Goal: Transaction & Acquisition: Obtain resource

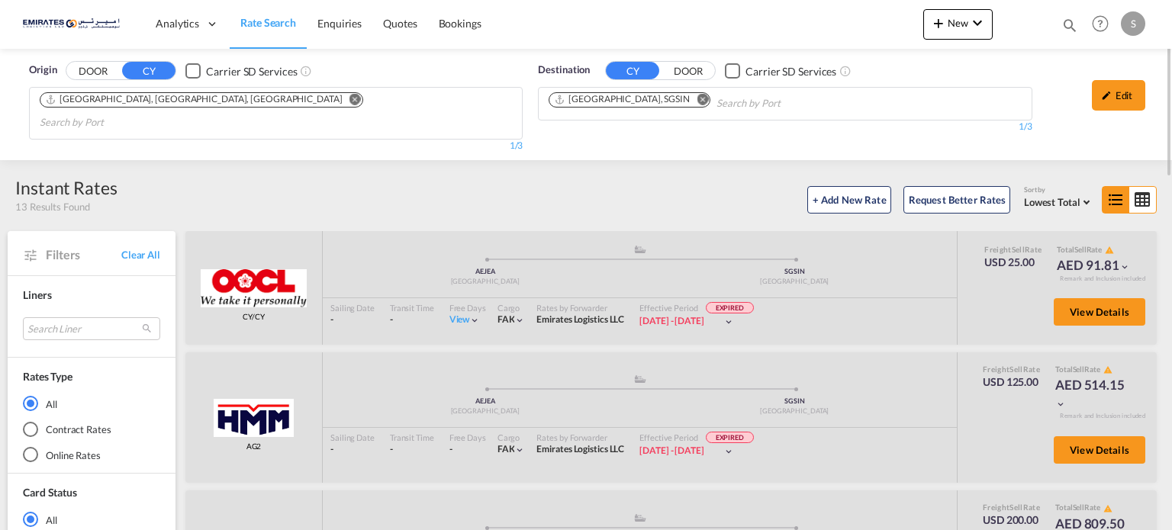
click at [696, 99] on md-icon "Remove" at bounding box center [701, 99] width 11 height 11
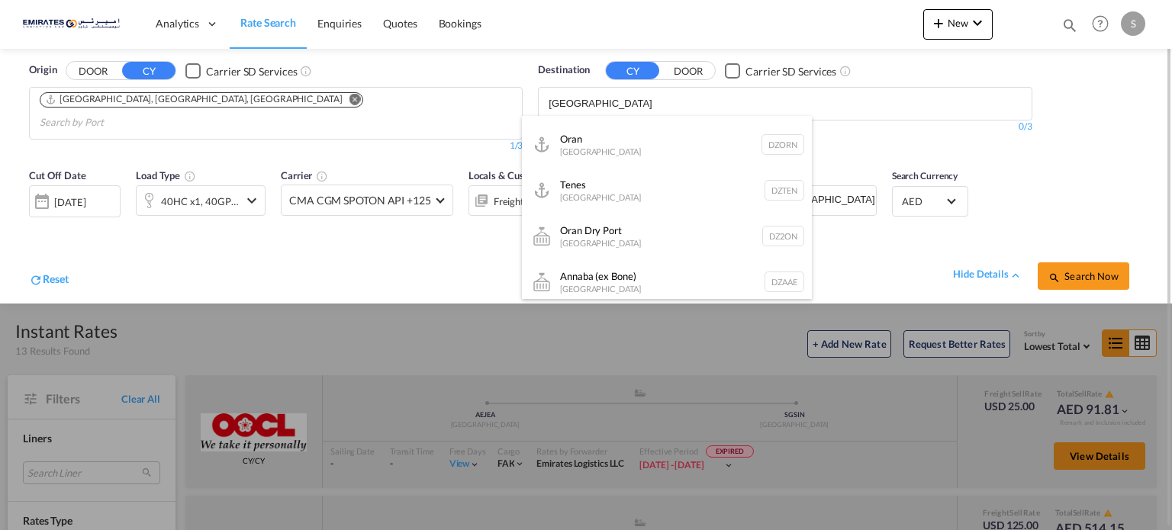
scroll to position [458, 0]
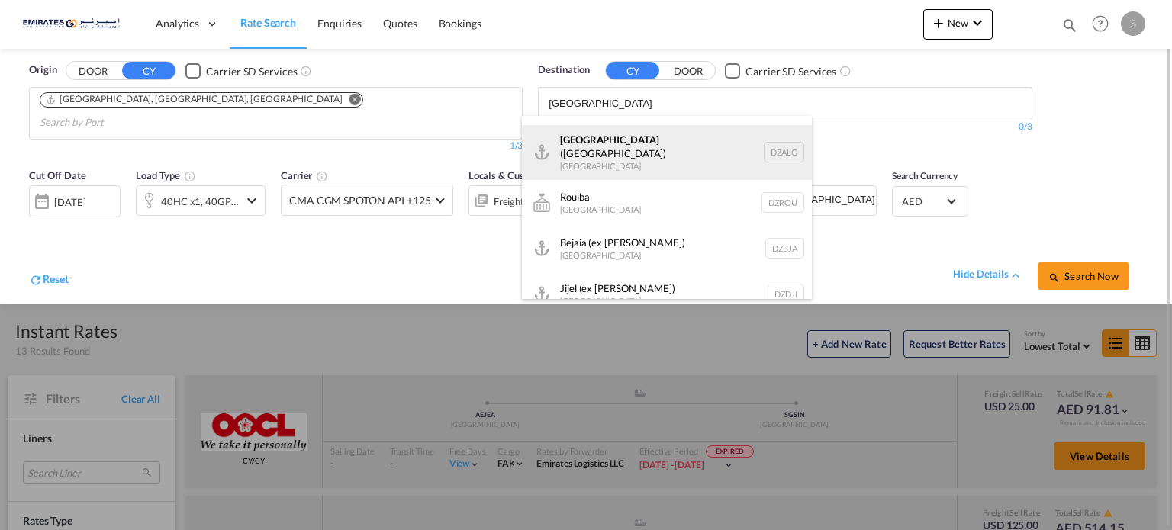
type input "[GEOGRAPHIC_DATA]"
click at [597, 159] on div "[GEOGRAPHIC_DATA] ([GEOGRAPHIC_DATA]) [GEOGRAPHIC_DATA] [GEOGRAPHIC_DATA]" at bounding box center [667, 152] width 290 height 55
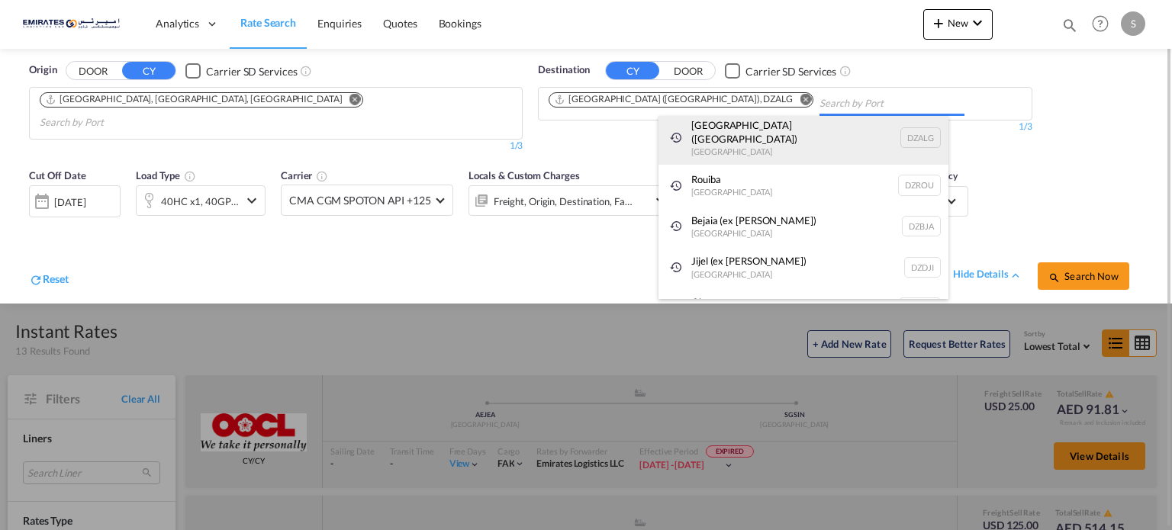
scroll to position [23, 0]
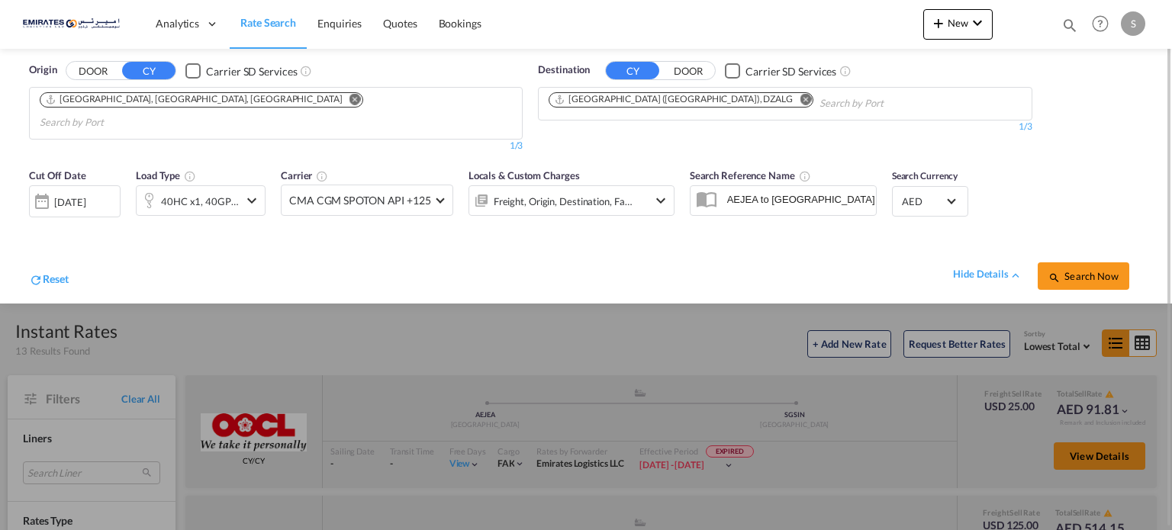
click at [65, 195] on div "[DATE]" at bounding box center [69, 202] width 31 height 14
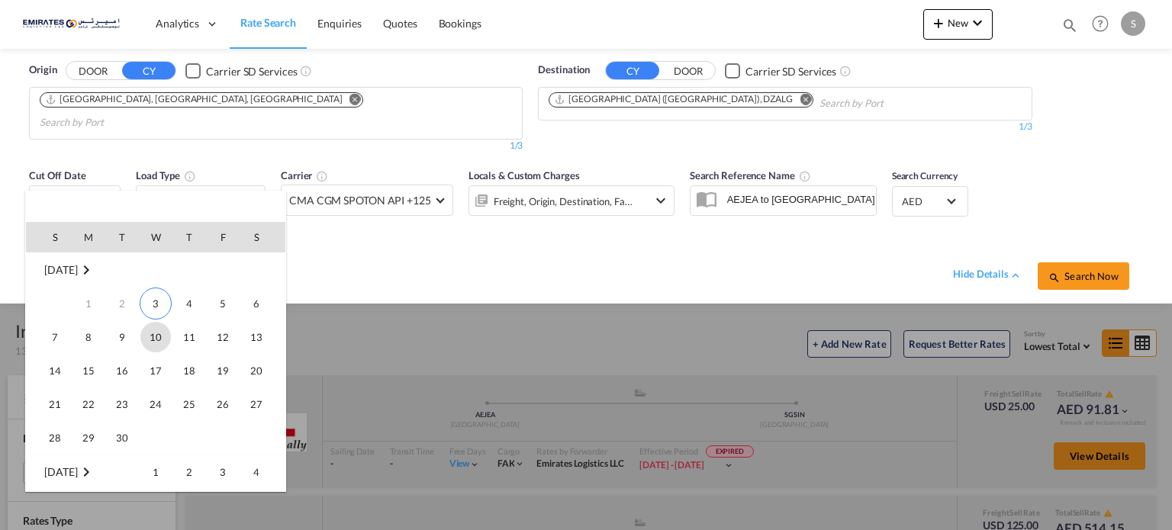
click at [162, 335] on span "10" at bounding box center [155, 337] width 31 height 31
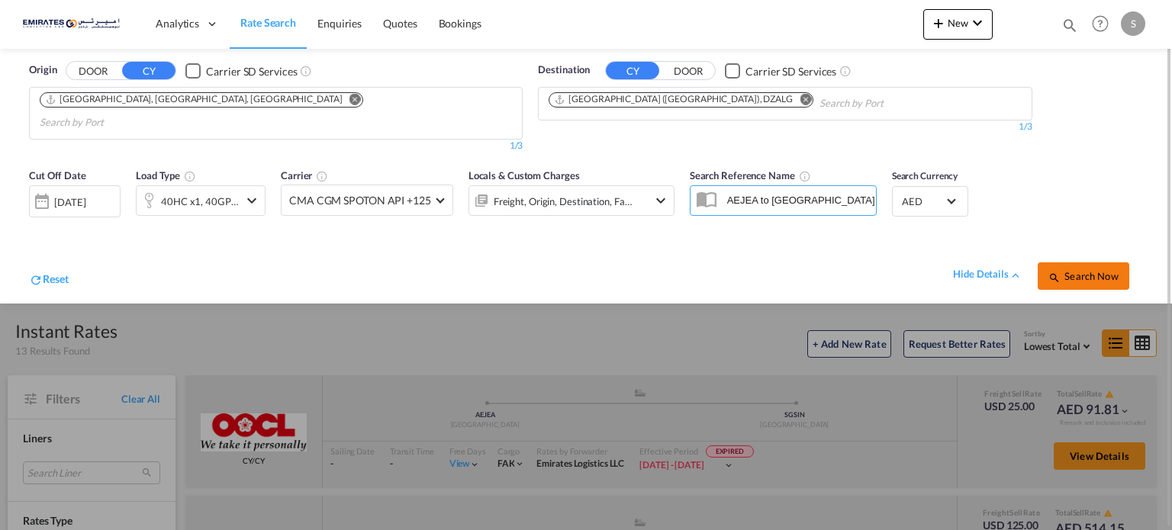
click at [1086, 270] on span "Search Now" at bounding box center [1082, 276] width 69 height 12
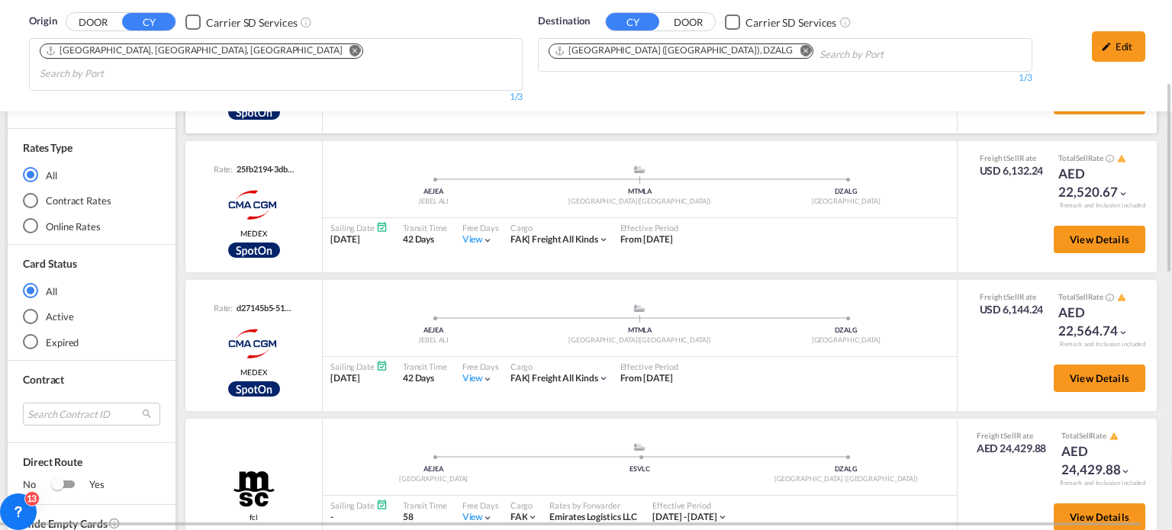
scroll to position [458, 0]
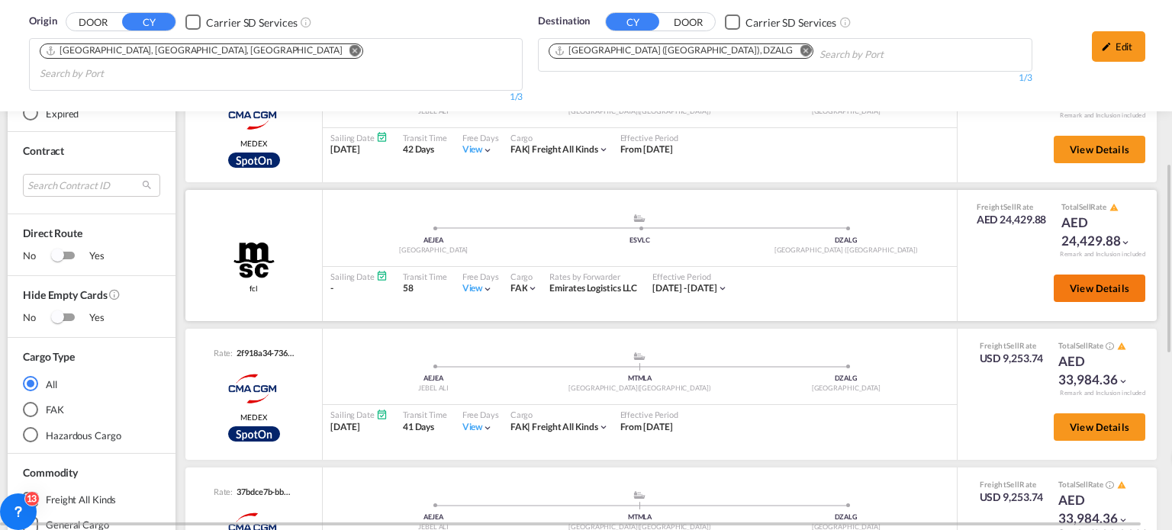
click at [1071, 275] on button "View Details" at bounding box center [1099, 288] width 92 height 27
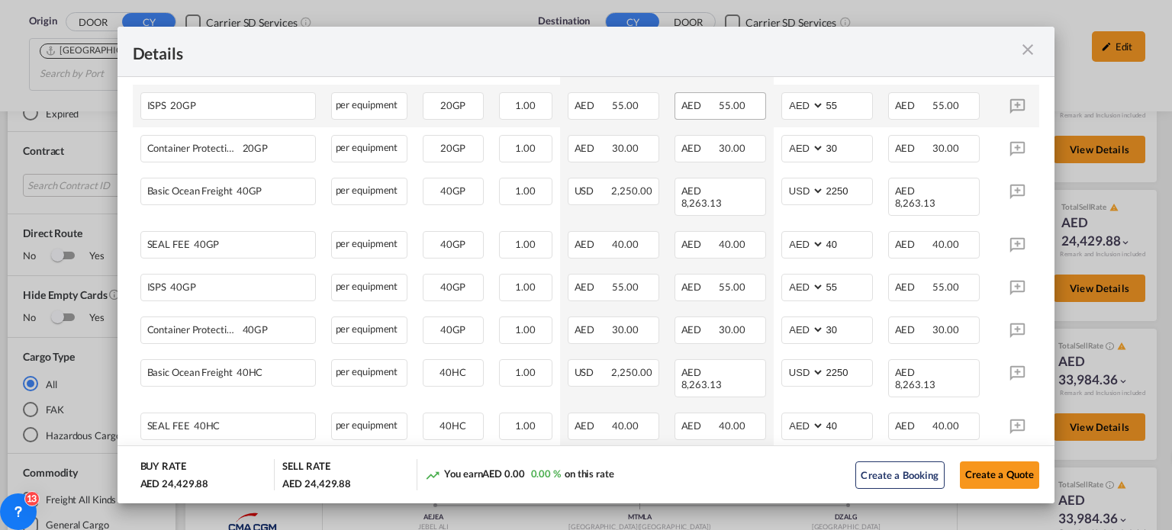
scroll to position [598, 0]
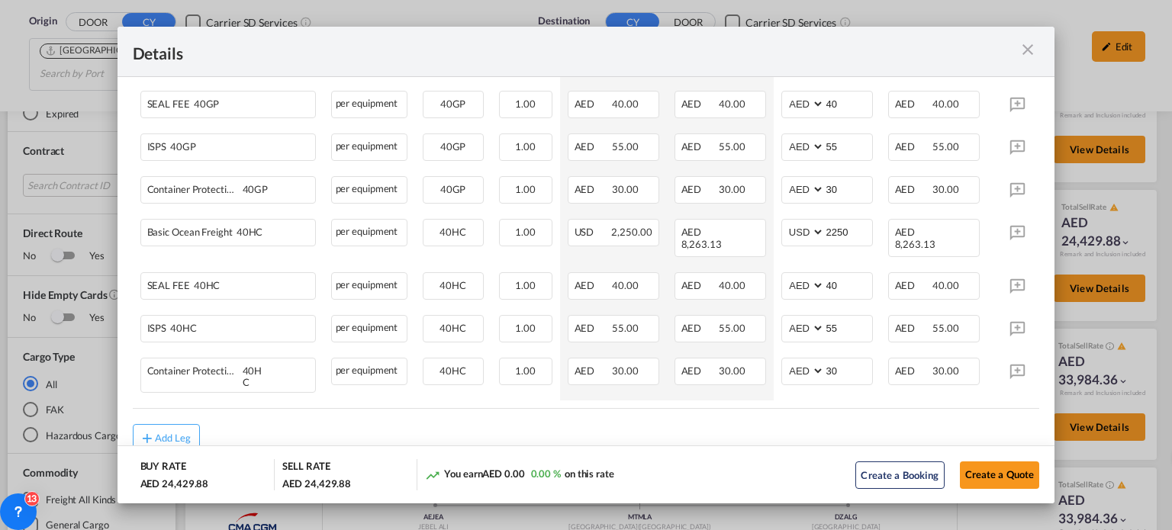
click at [1028, 45] on md-icon "icon-close m-3 fg-AAA8AD cursor" at bounding box center [1027, 49] width 18 height 18
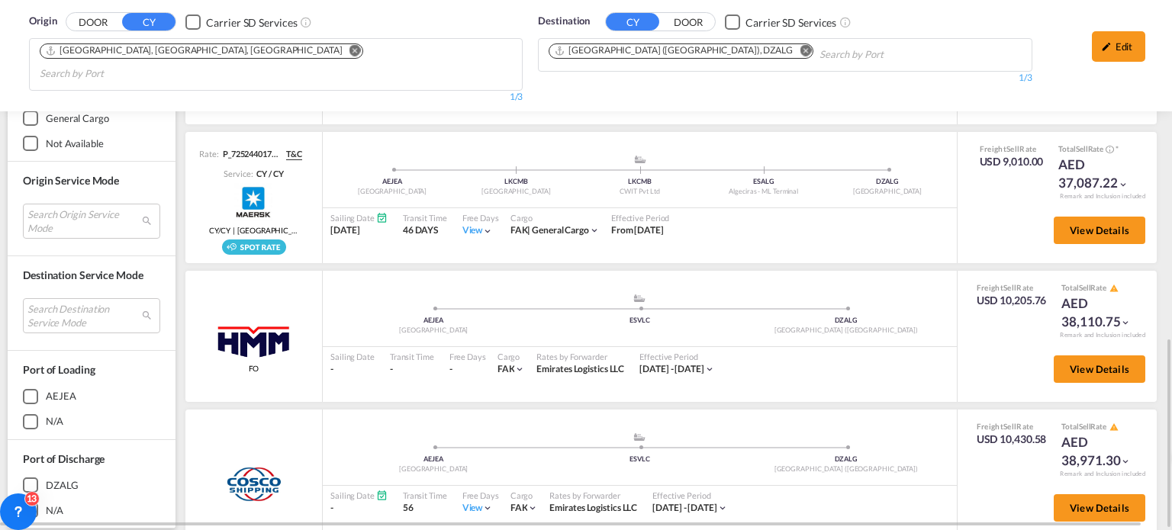
scroll to position [153, 0]
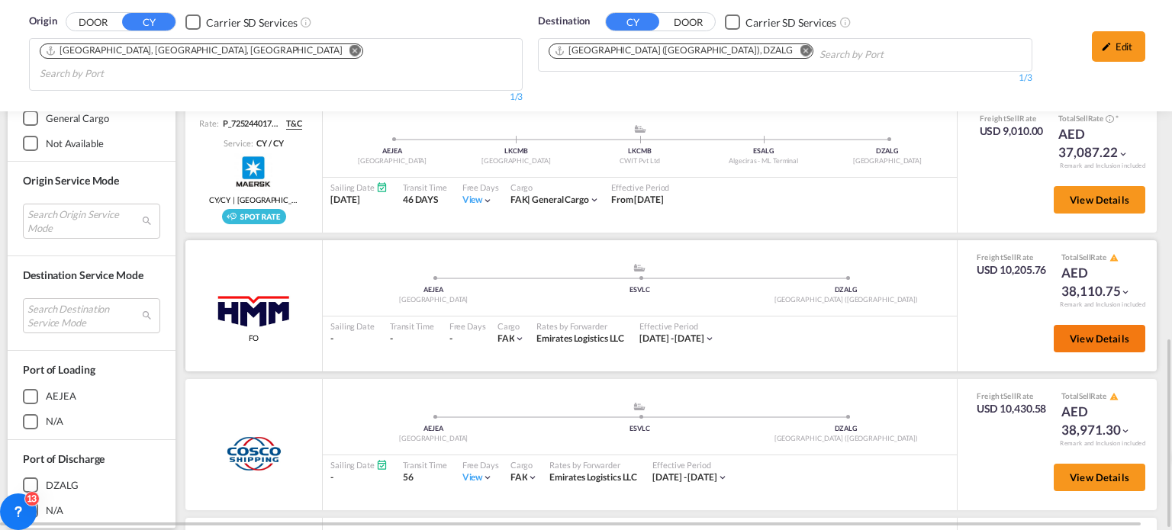
click at [1082, 333] on span "View Details" at bounding box center [1098, 339] width 59 height 12
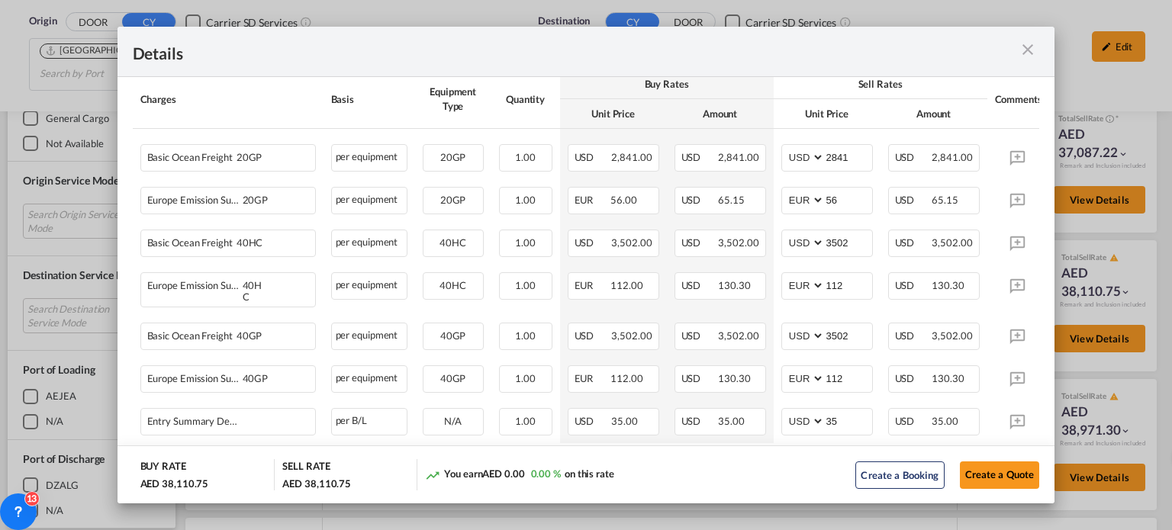
scroll to position [305, 0]
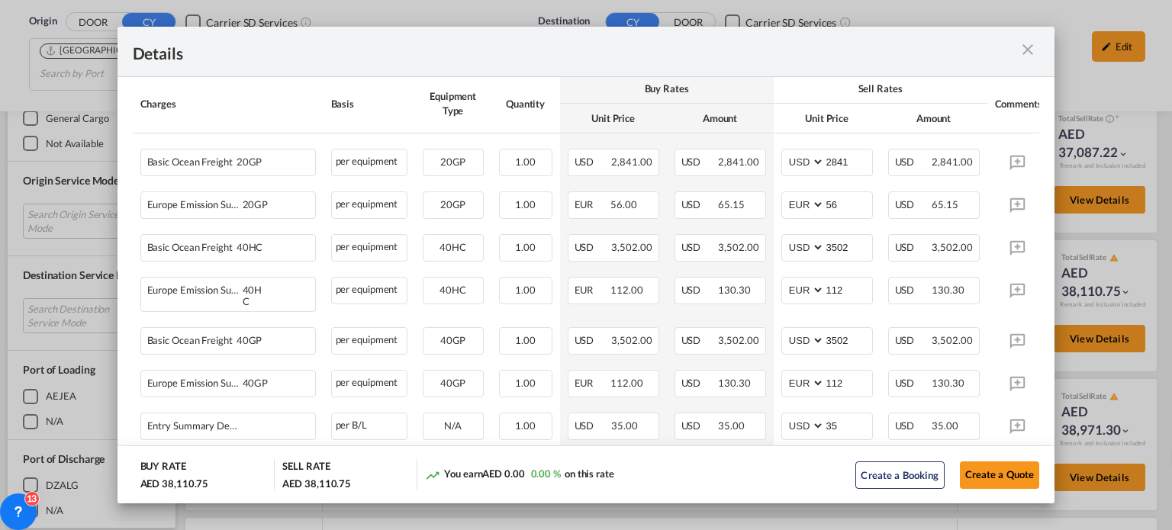
click at [1033, 48] on md-icon "icon-close m-3 fg-AAA8AD cursor" at bounding box center [1027, 49] width 18 height 18
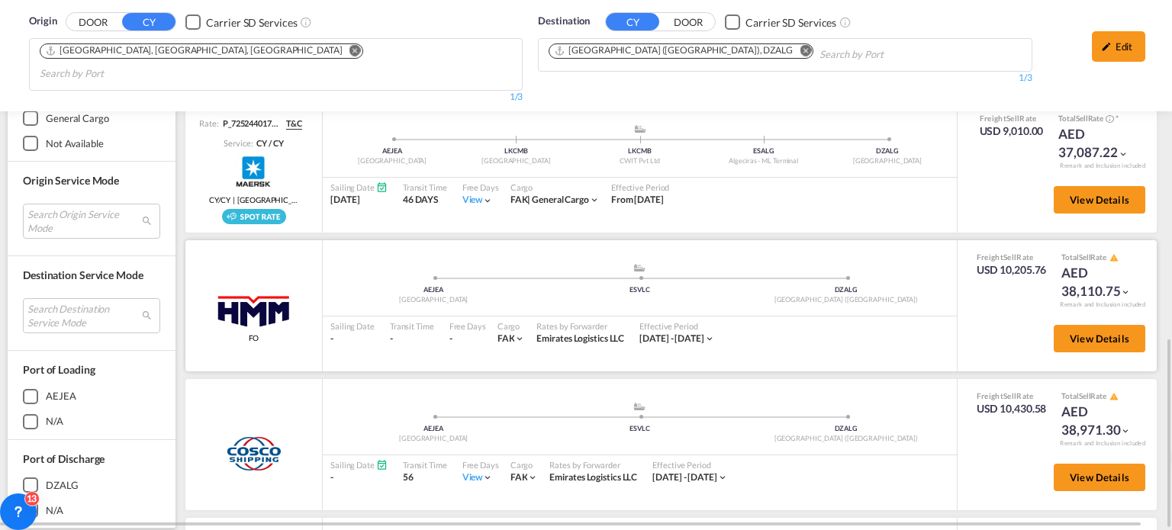
scroll to position [229, 0]
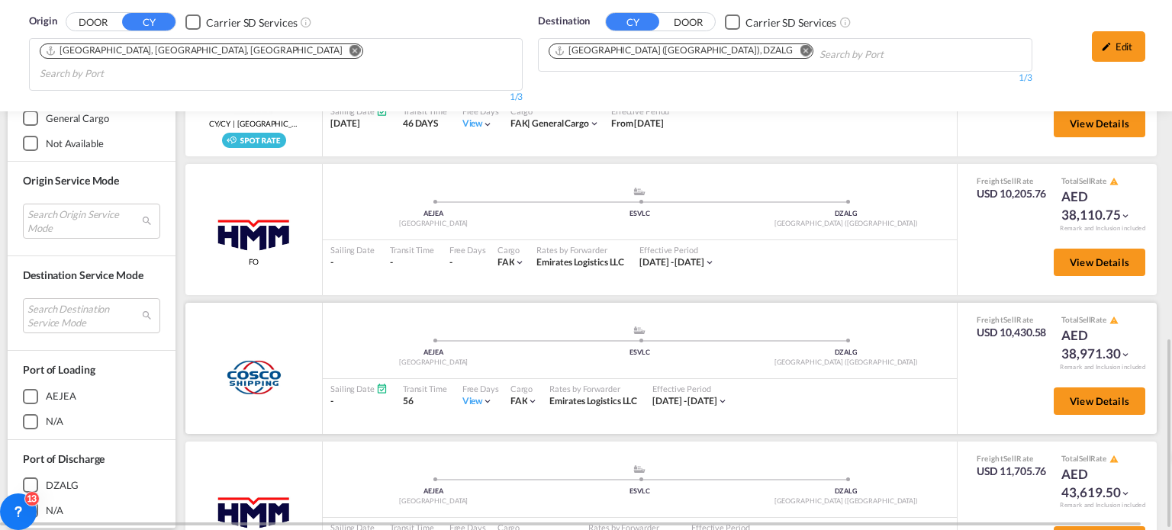
click at [477, 395] on div "View" at bounding box center [477, 401] width 31 height 13
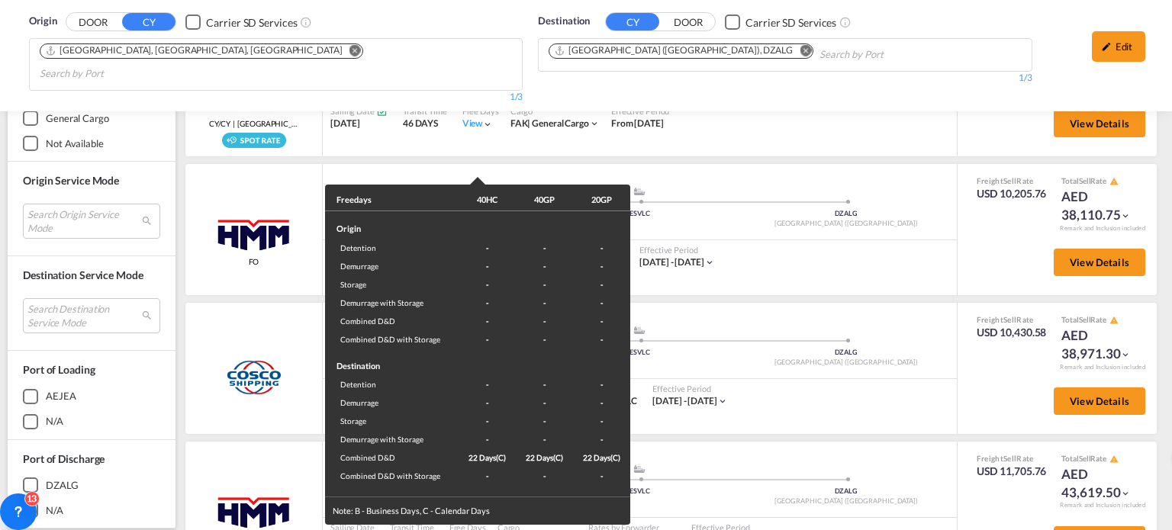
click at [769, 384] on div "Freedays 40HC 40GP 20GP Origin Detention - - - Demurrage - - - Storage - - - De…" at bounding box center [586, 265] width 1172 height 530
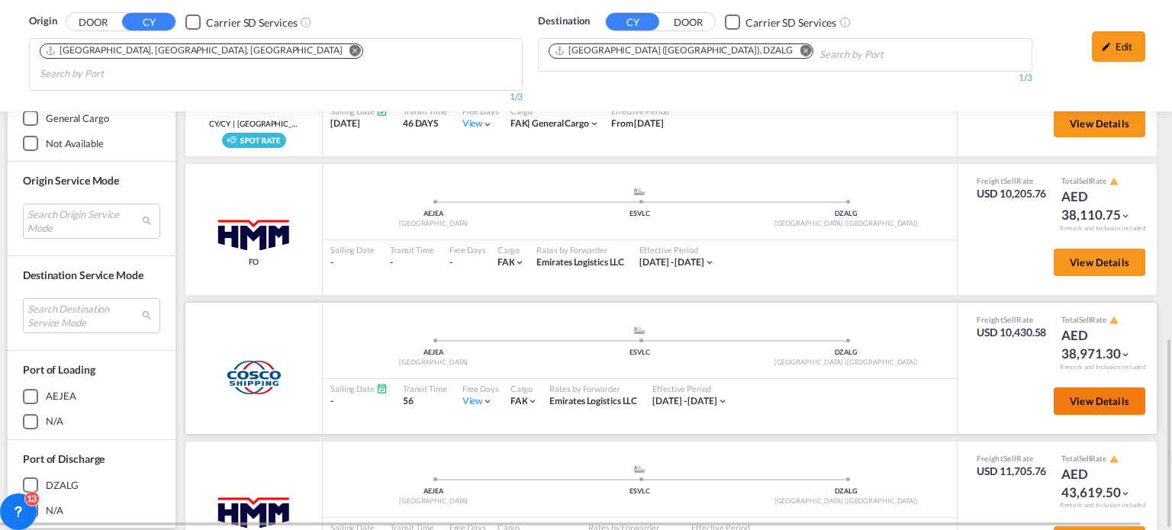
click at [1085, 387] on button "View Details" at bounding box center [1099, 400] width 92 height 27
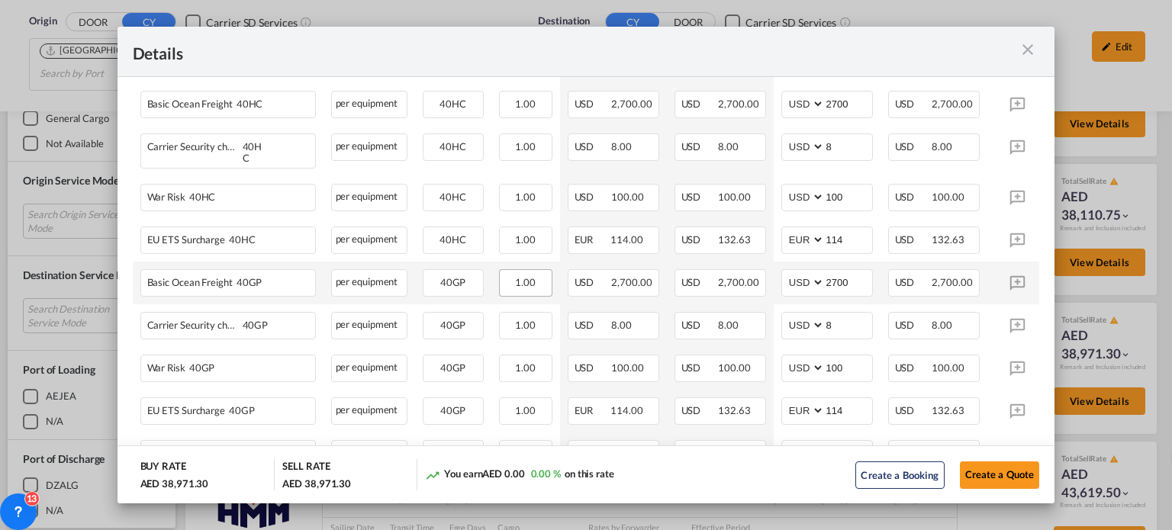
scroll to position [458, 0]
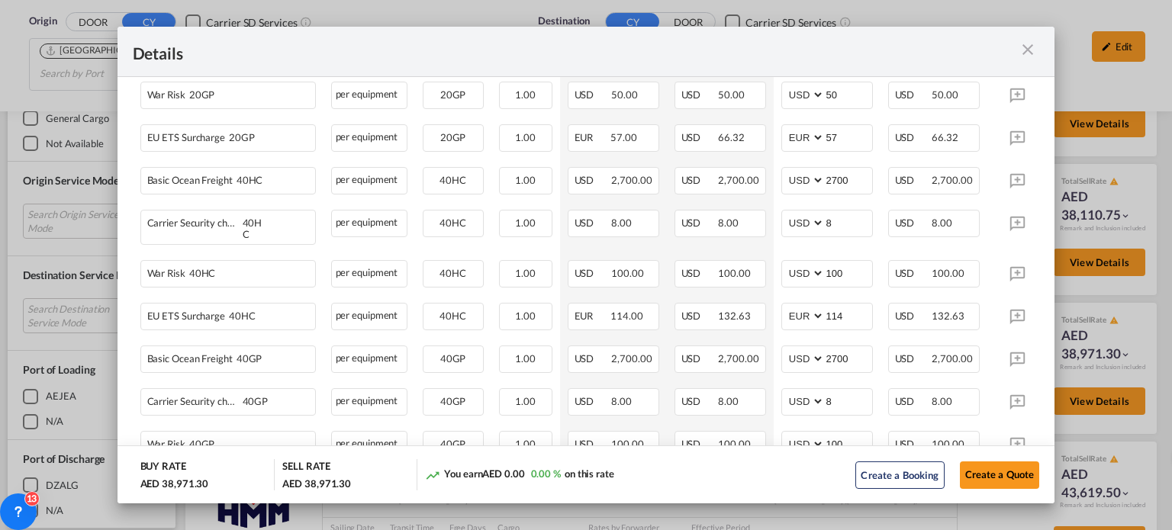
click at [1029, 56] on md-icon "icon-close m-3 fg-AAA8AD cursor" at bounding box center [1027, 49] width 18 height 18
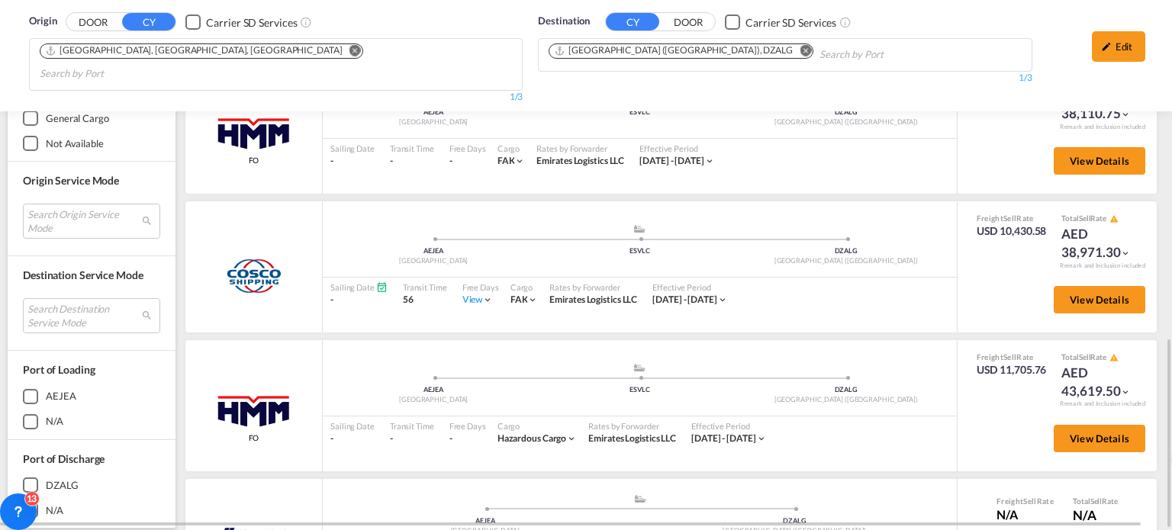
scroll to position [375, 0]
